Goal: Information Seeking & Learning: Obtain resource

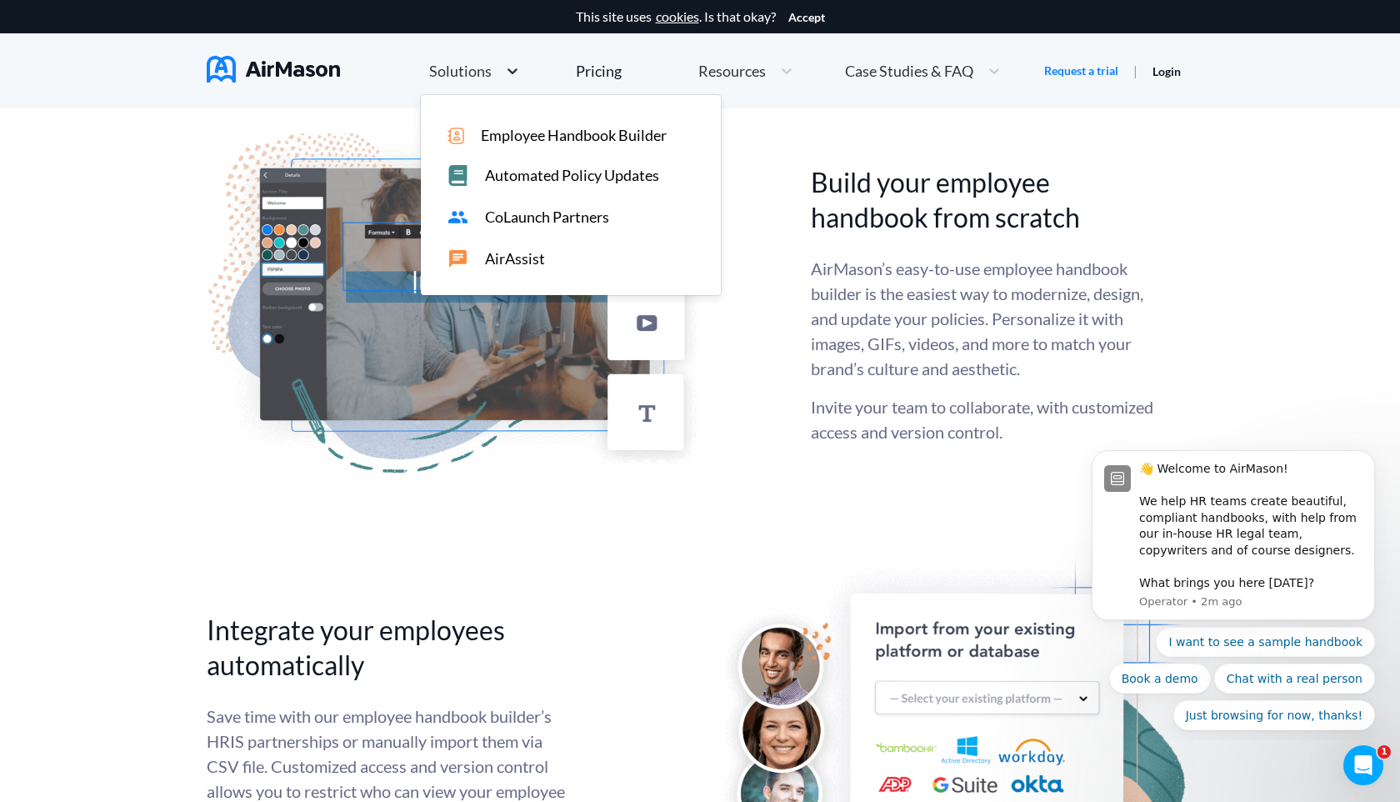
scroll to position [3010, 0]
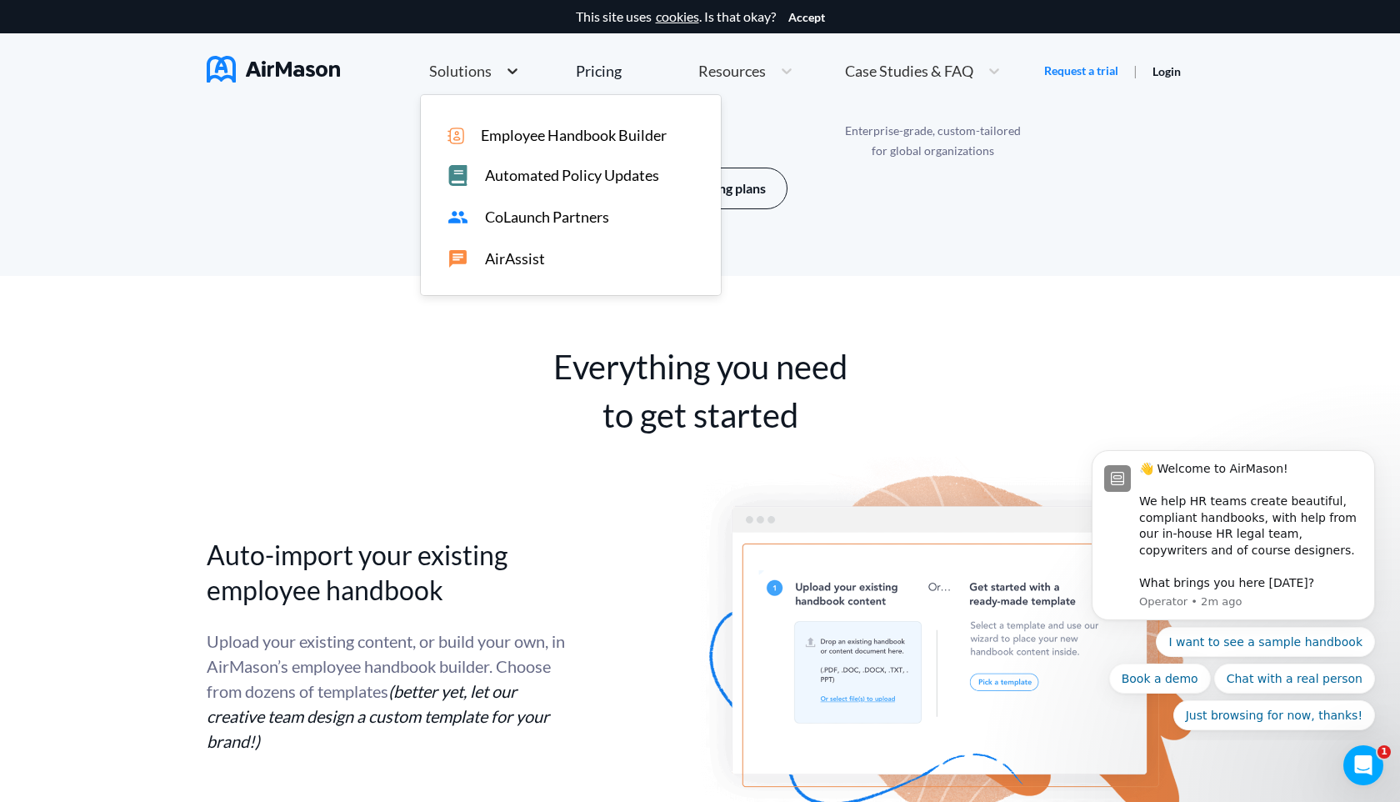
click at [510, 72] on icon at bounding box center [512, 71] width 10 height 6
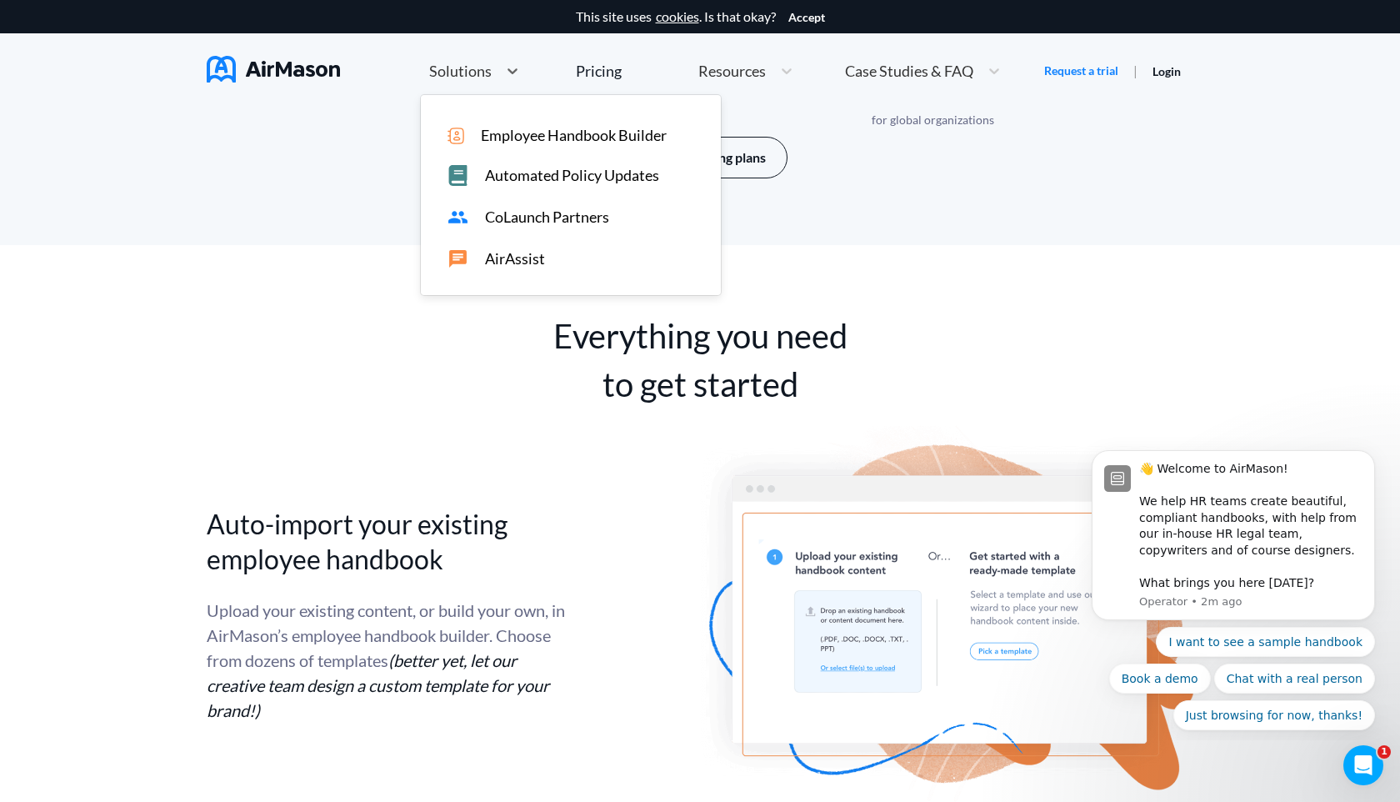
scroll to position [3046, 0]
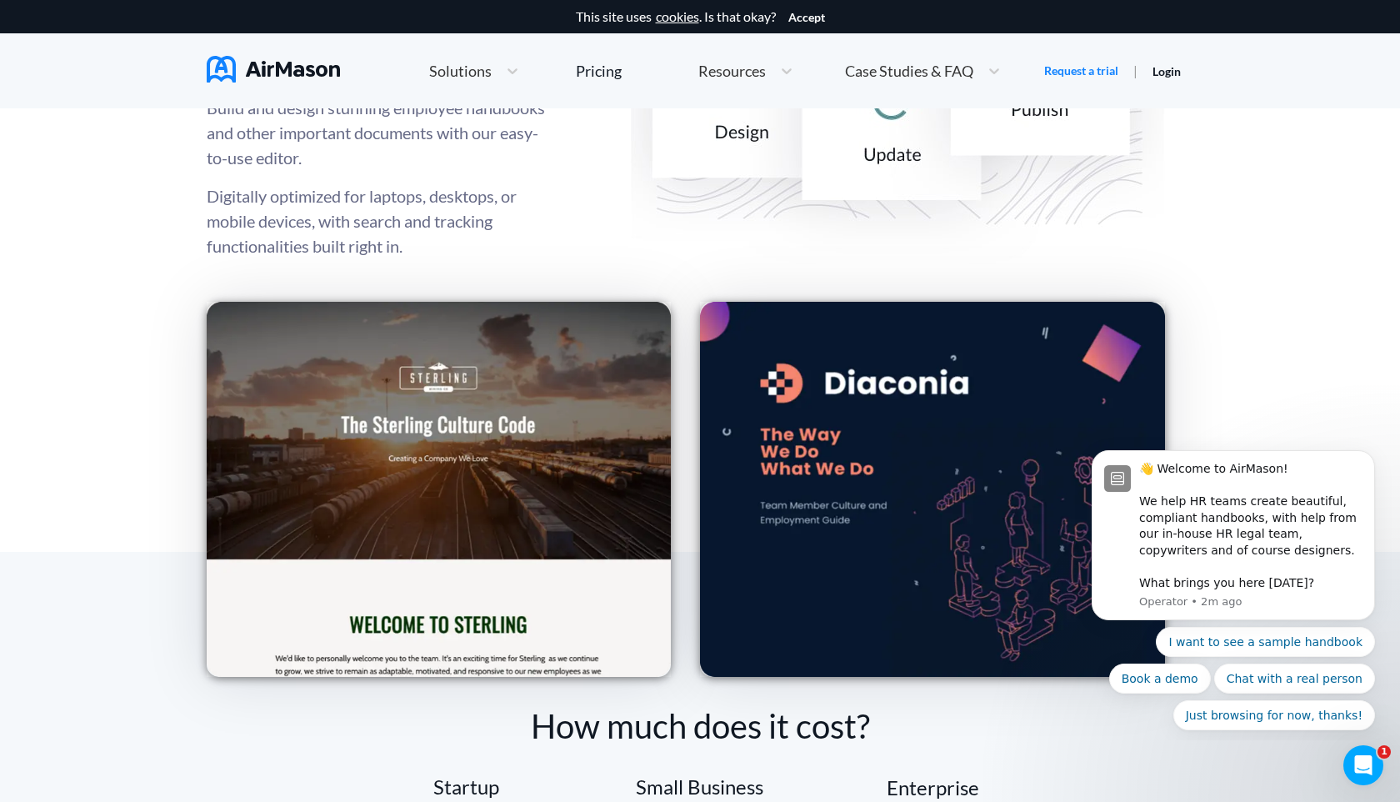
scroll to position [2226, 0]
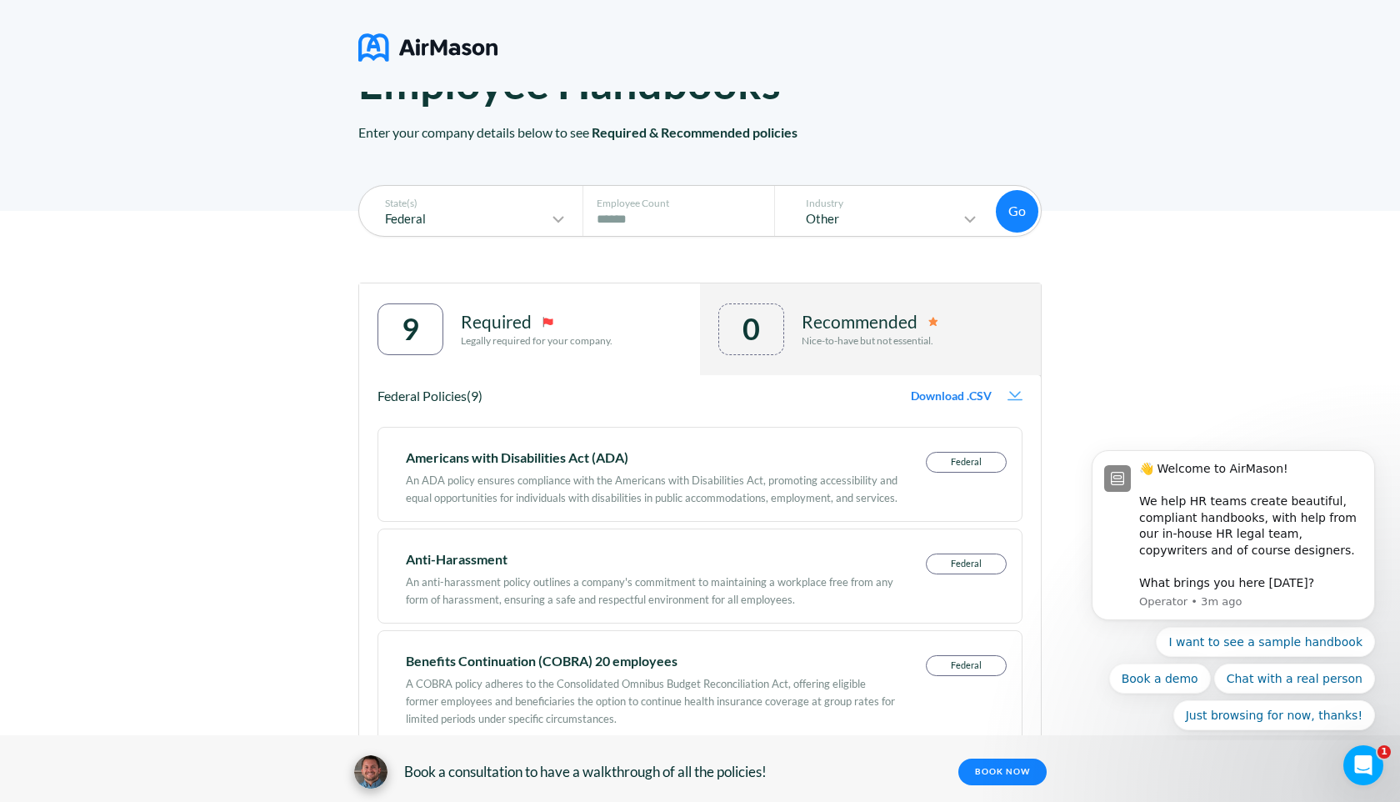
click at [527, 217] on p "Federal" at bounding box center [458, 219] width 180 height 14
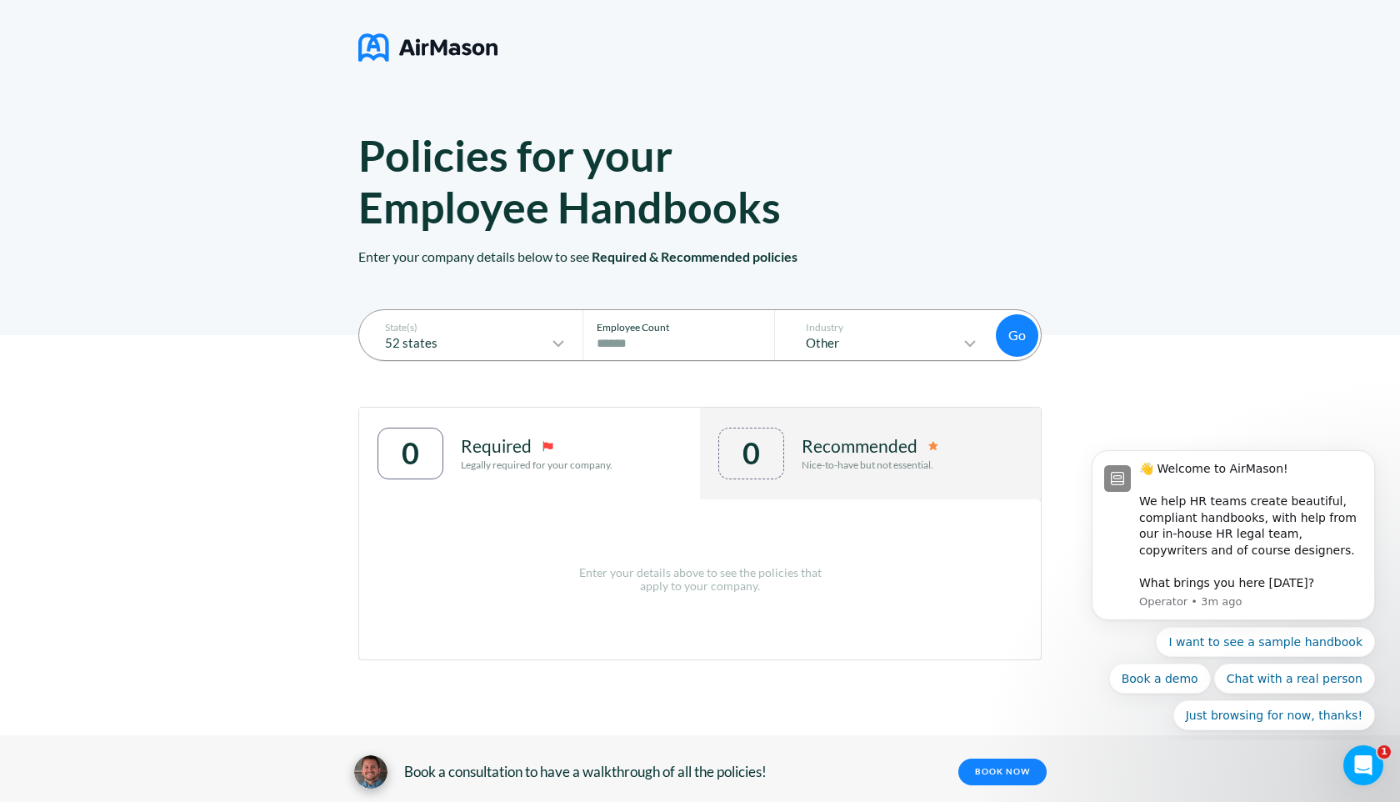
click at [682, 345] on input "****" at bounding box center [683, 343] width 173 height 20
click at [872, 339] on p "Other" at bounding box center [874, 343] width 171 height 14
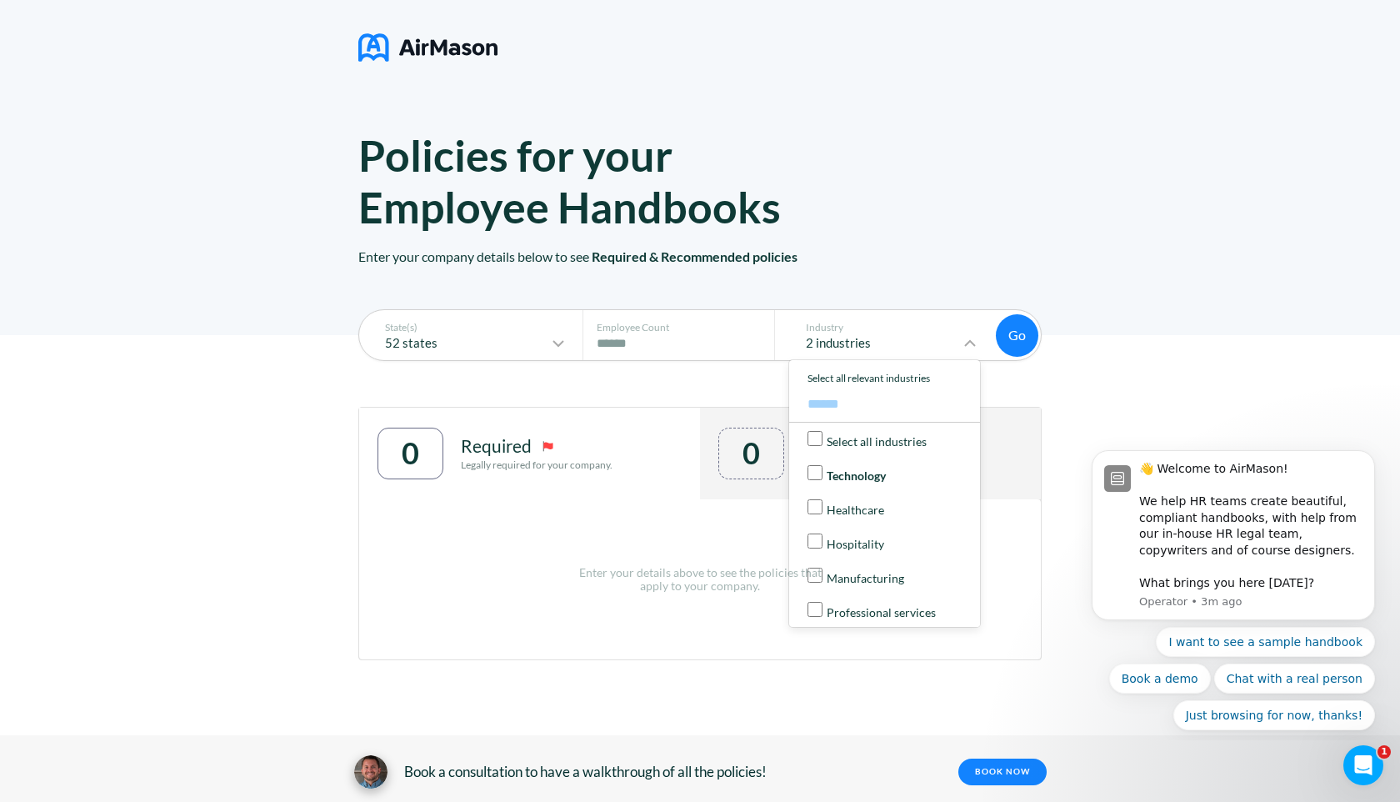
click at [1039, 323] on p "Enter your company details below to see Required & Recommended policies" at bounding box center [699, 283] width 683 height 102
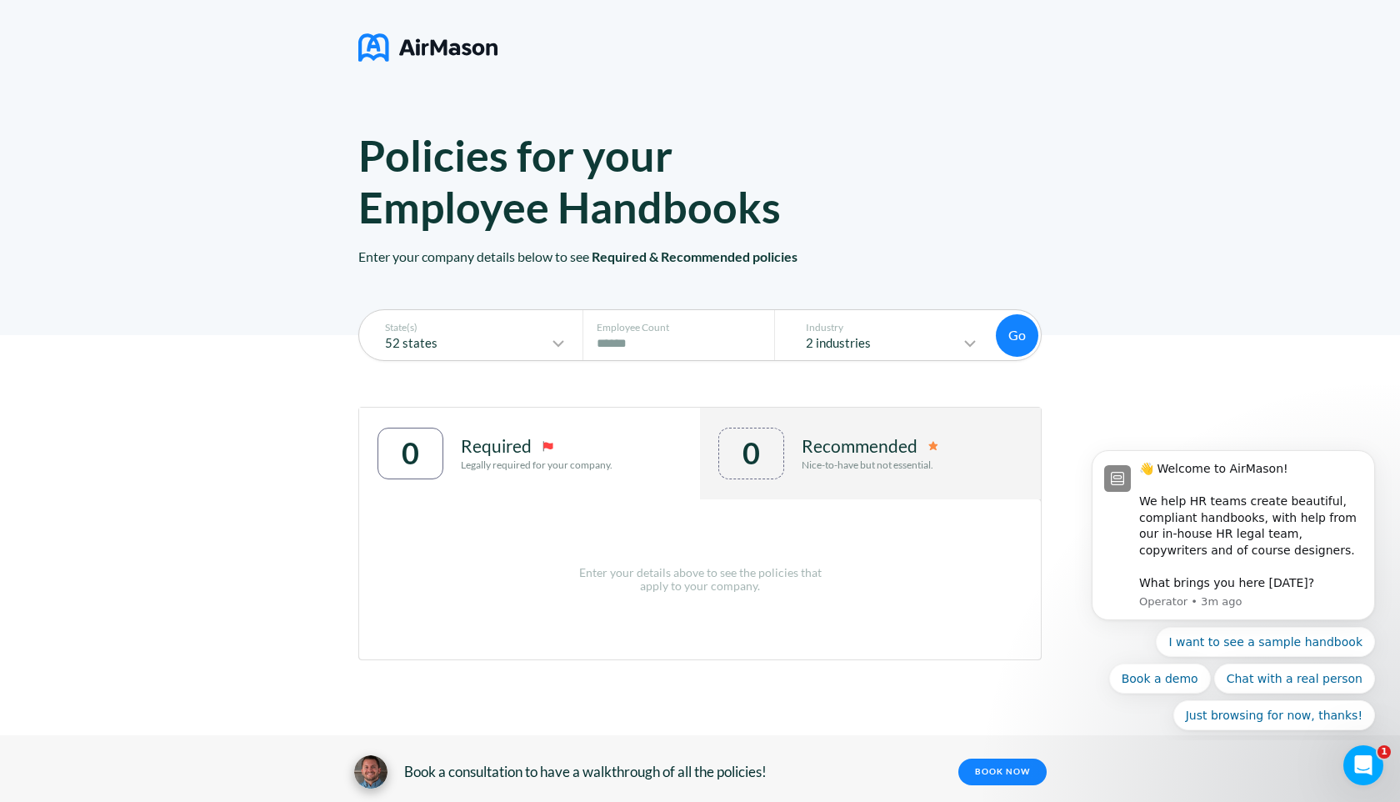
click at [1022, 334] on button "Go" at bounding box center [1017, 335] width 42 height 42
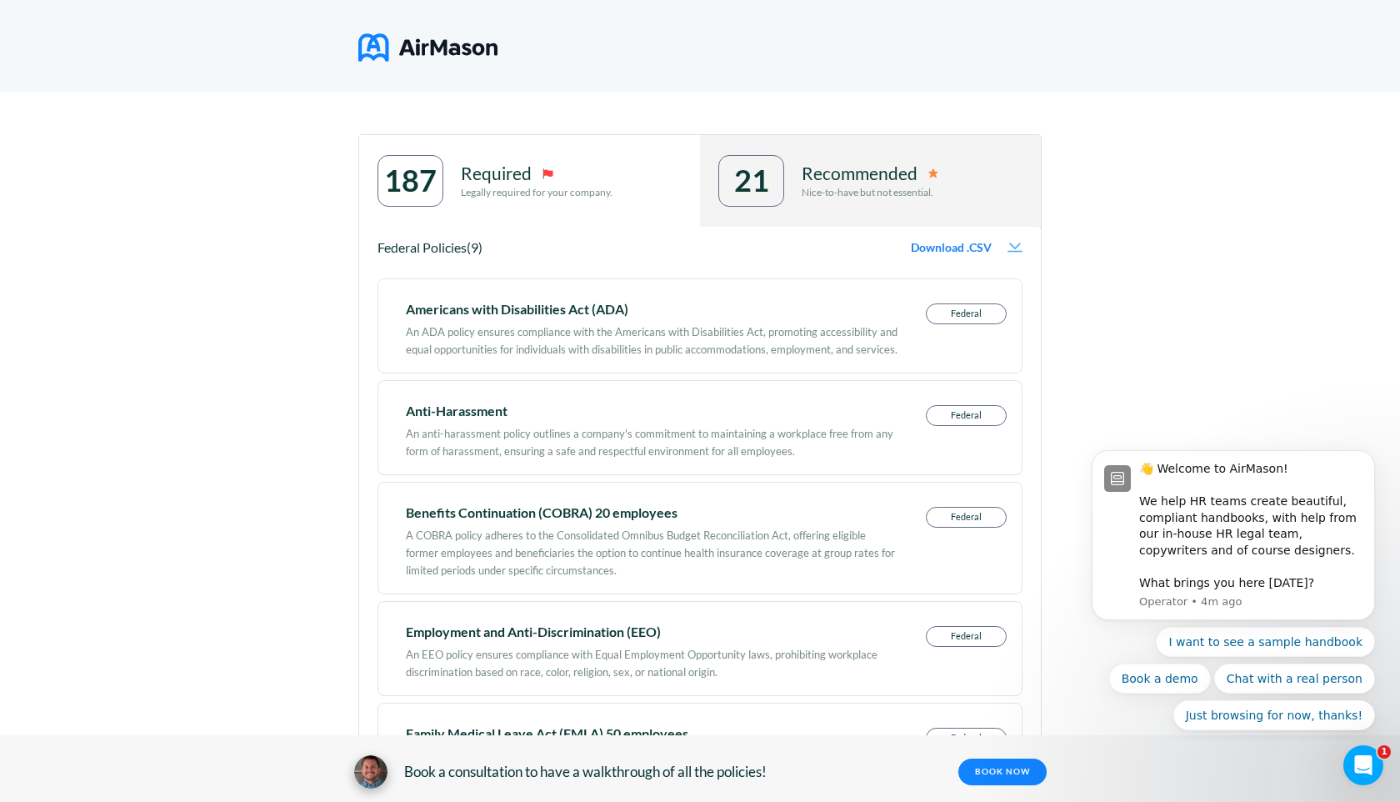
scroll to position [522, 0]
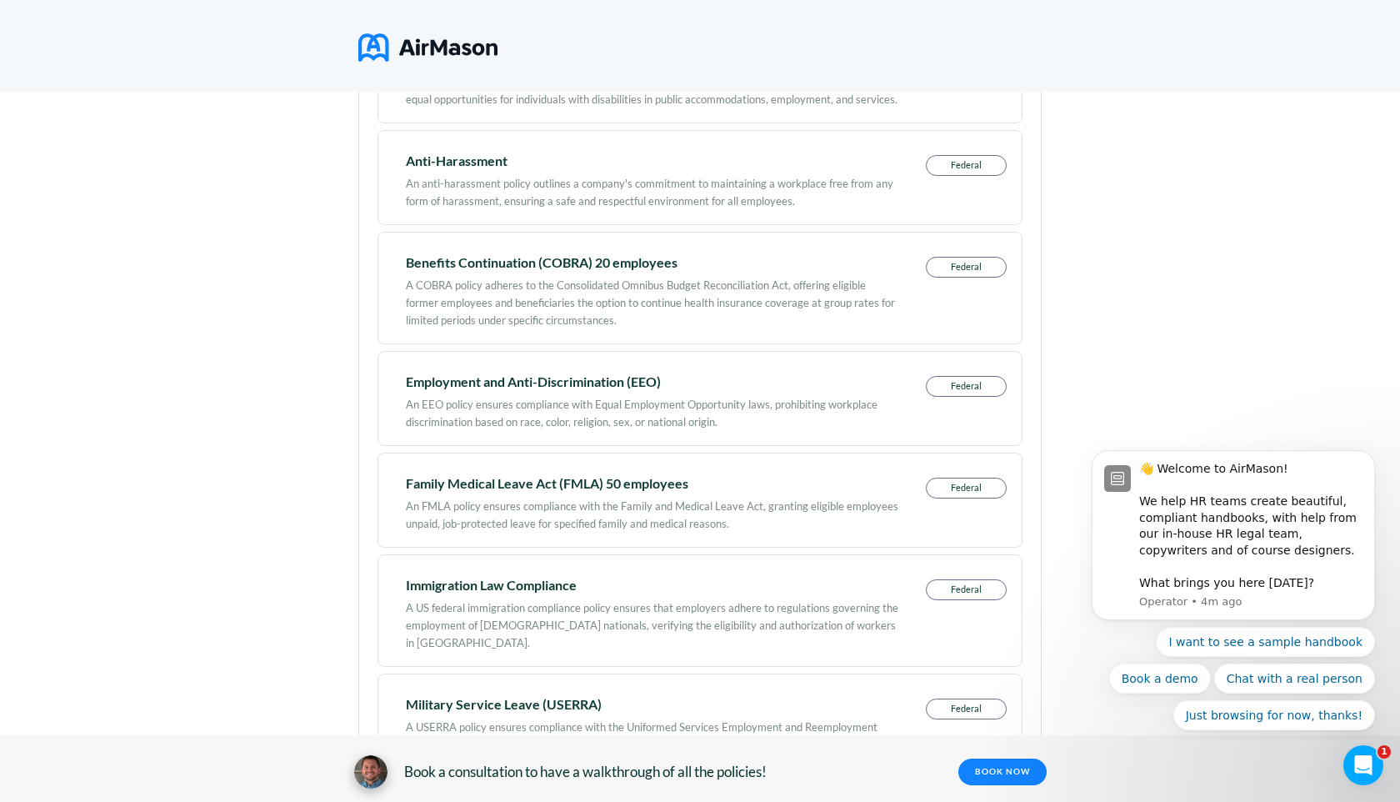
click at [507, 236] on div "Benefits Continuation (COBRA) 20 employees A COBRA policy adheres to the Consol…" at bounding box center [699, 288] width 645 height 112
click at [534, 289] on div "A COBRA policy adheres to the Consolidated Omnibus Budget Reconciliation Act, o…" at bounding box center [652, 298] width 492 height 61
click at [967, 273] on p "Federal" at bounding box center [966, 266] width 79 height 19
drag, startPoint x: 867, startPoint y: 315, endPoint x: 847, endPoint y: 315, distance: 19.2
click at [863, 315] on div "A COBRA policy adheres to the Consolidated Omnibus Budget Reconciliation Act, o…" at bounding box center [652, 298] width 492 height 61
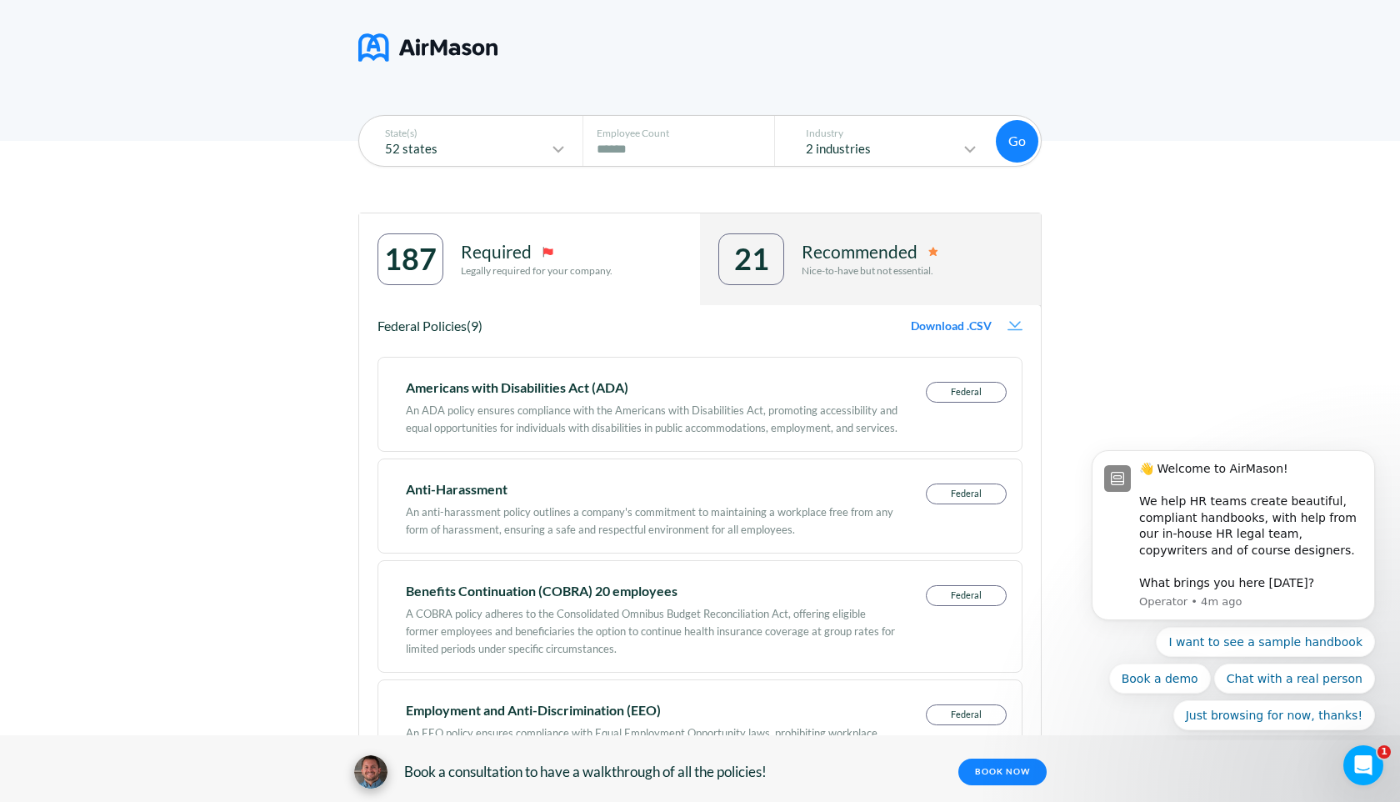
scroll to position [0, 0]
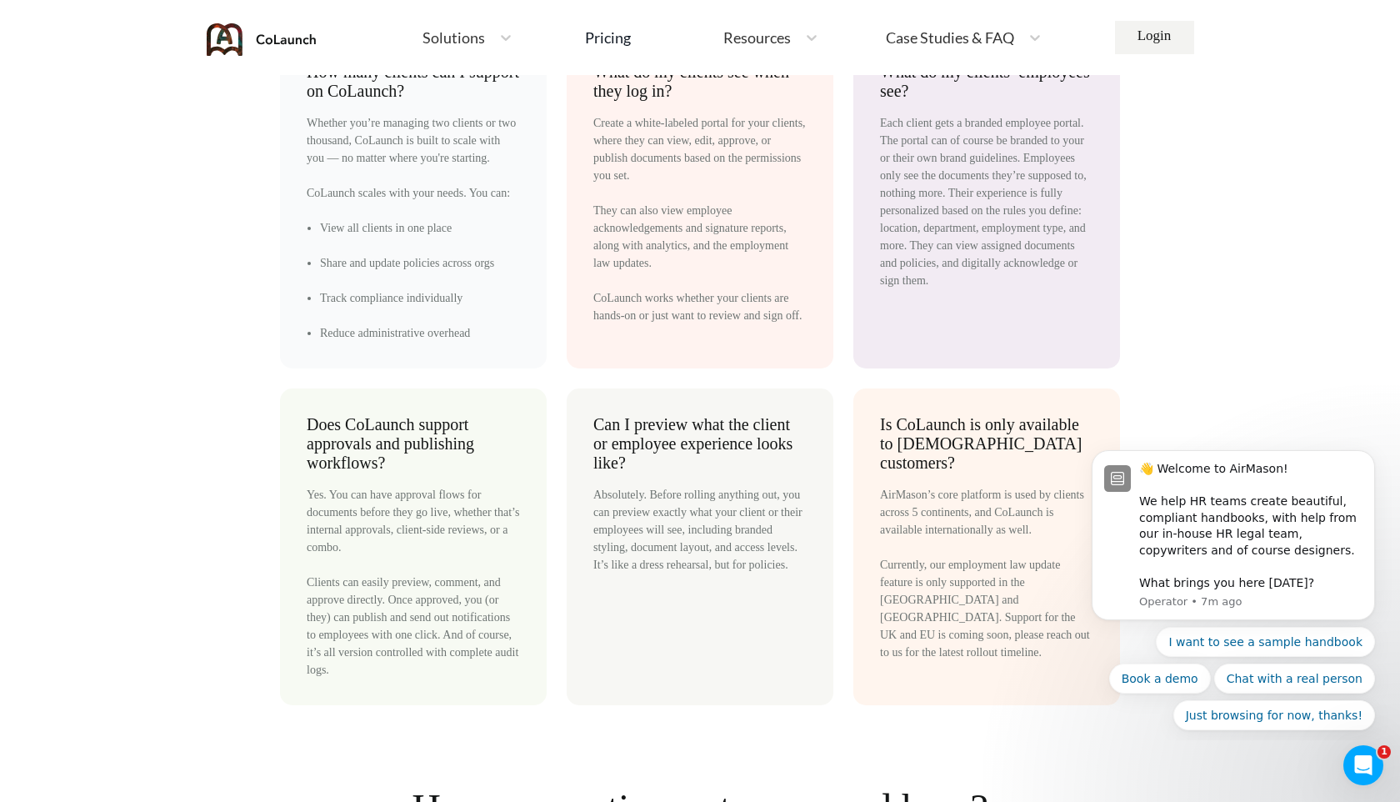
scroll to position [9241, 0]
